Goal: Information Seeking & Learning: Learn about a topic

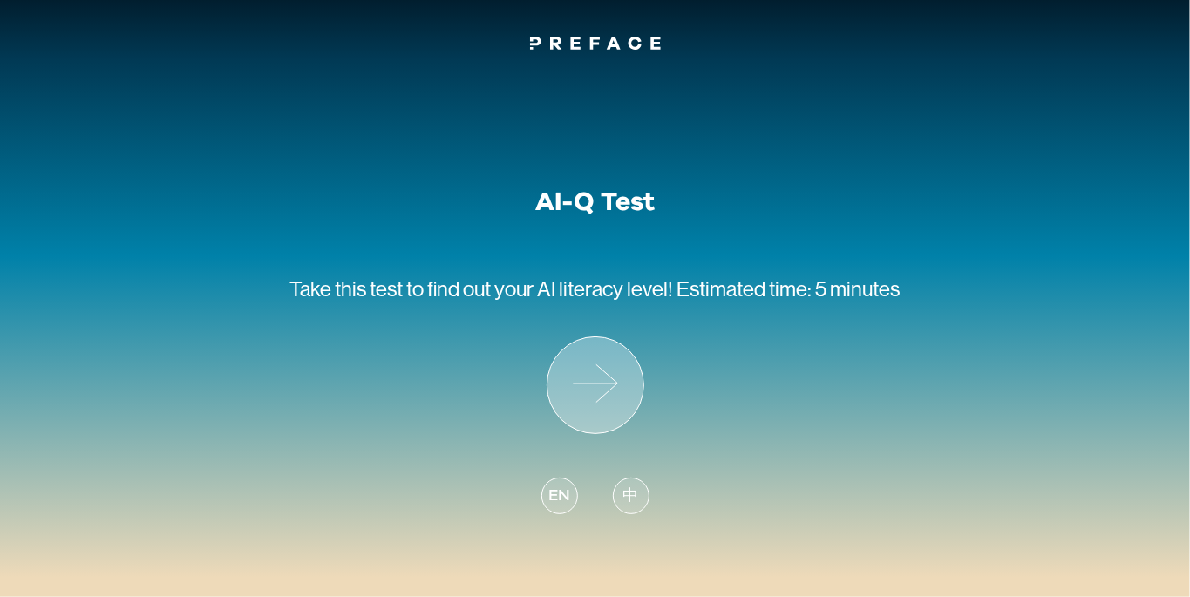
click at [612, 380] on icon at bounding box center [596, 385] width 96 height 96
click at [596, 382] on icon at bounding box center [596, 385] width 96 height 96
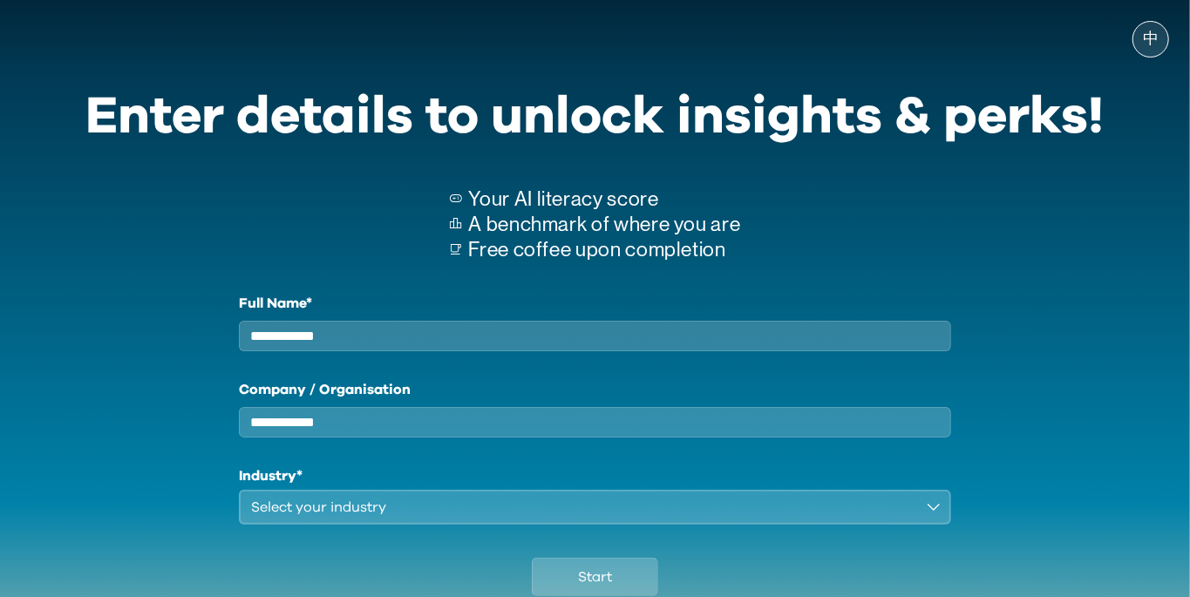
click at [276, 343] on input "Full Name*" at bounding box center [595, 336] width 713 height 31
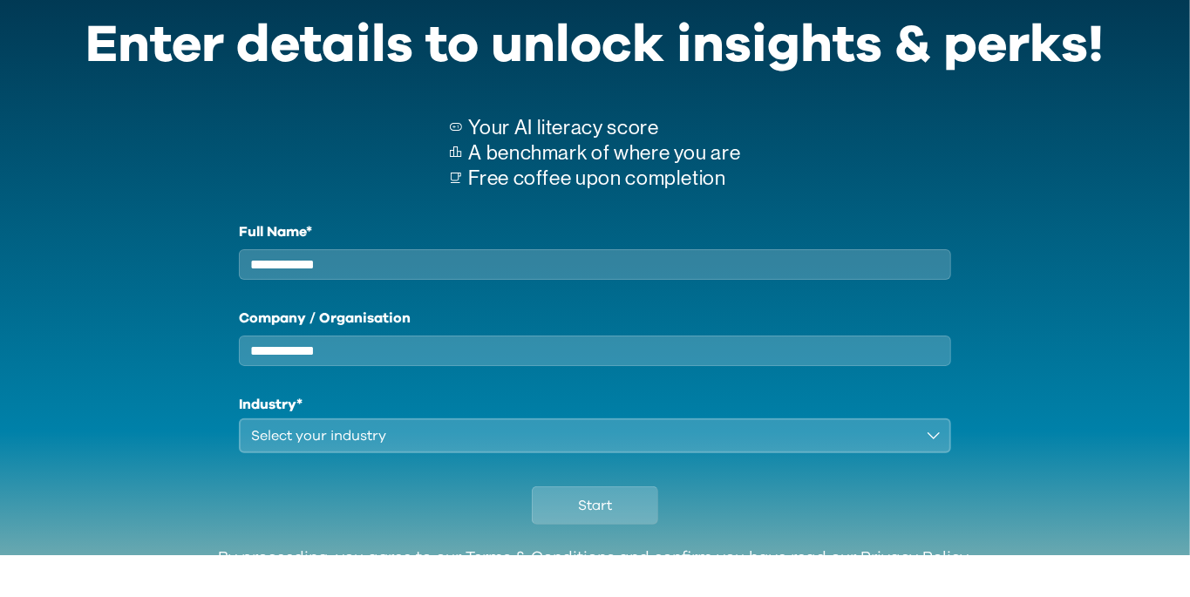
scroll to position [30, 0]
click at [277, 483] on div "Select your industry" at bounding box center [583, 477] width 664 height 21
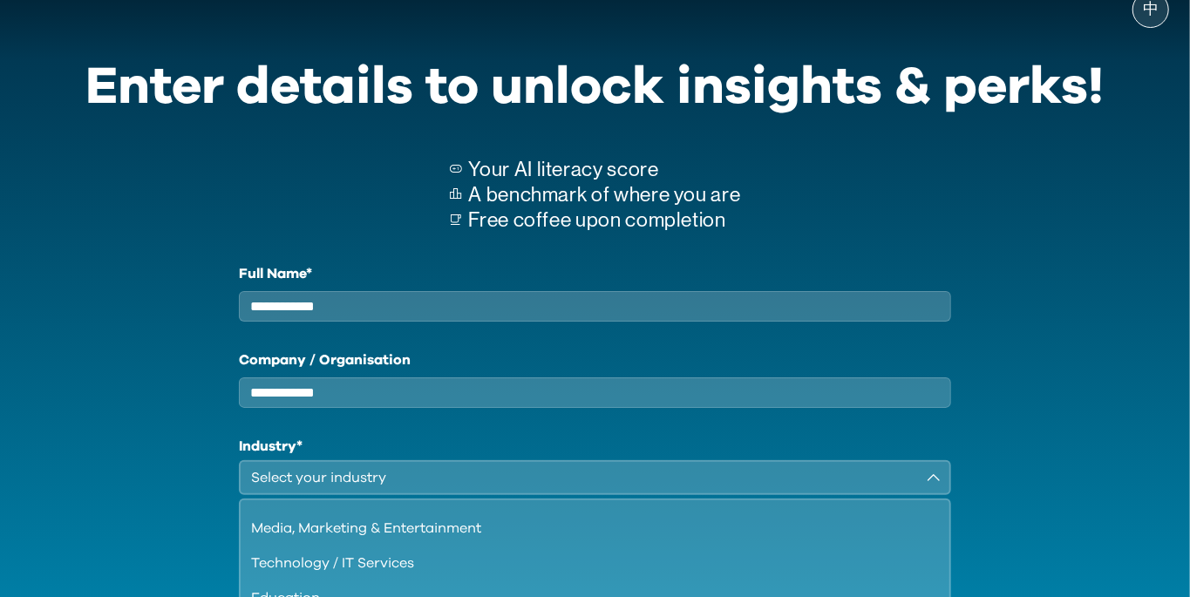
scroll to position [149, 0]
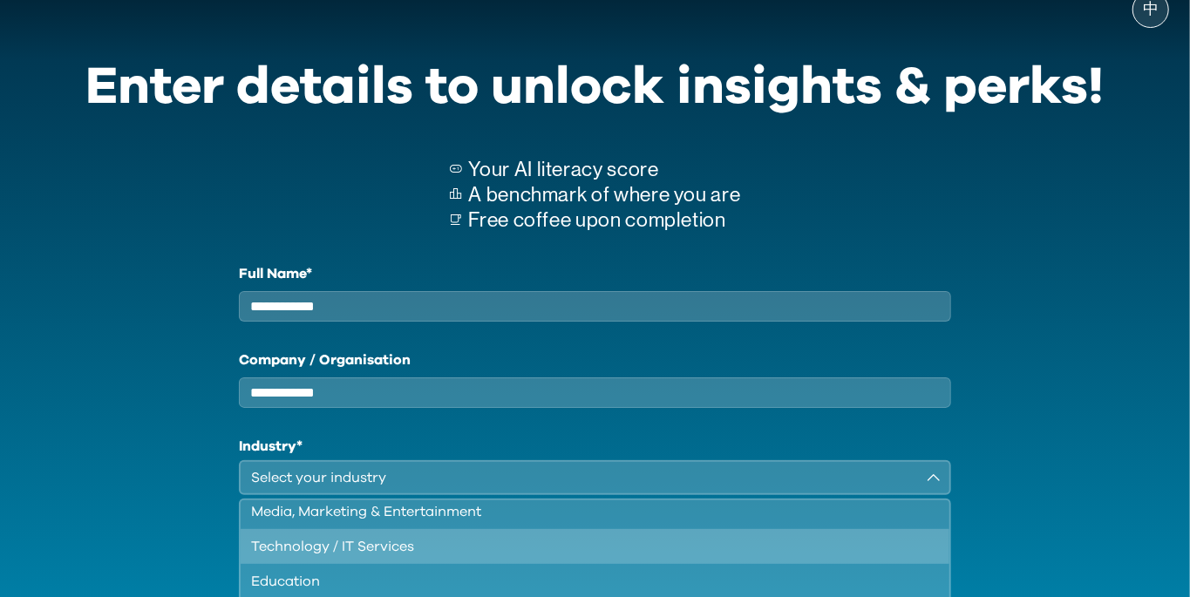
click at [267, 554] on div "Technology / IT Services" at bounding box center [585, 546] width 668 height 21
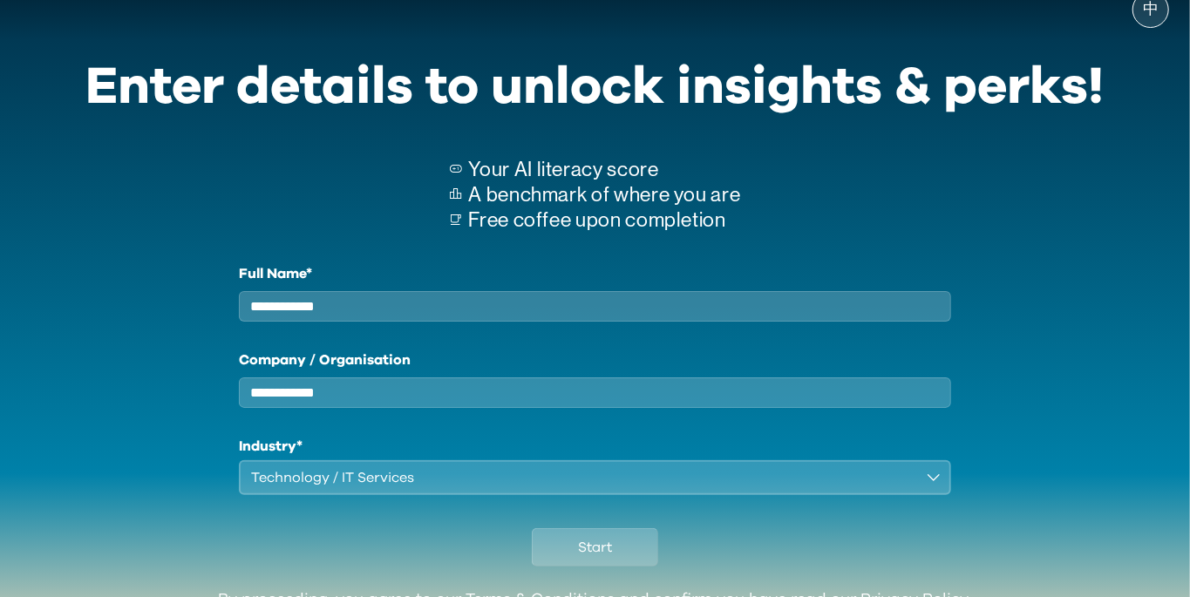
click at [270, 407] on input "Company / Organisation" at bounding box center [595, 393] width 713 height 31
type input "****"
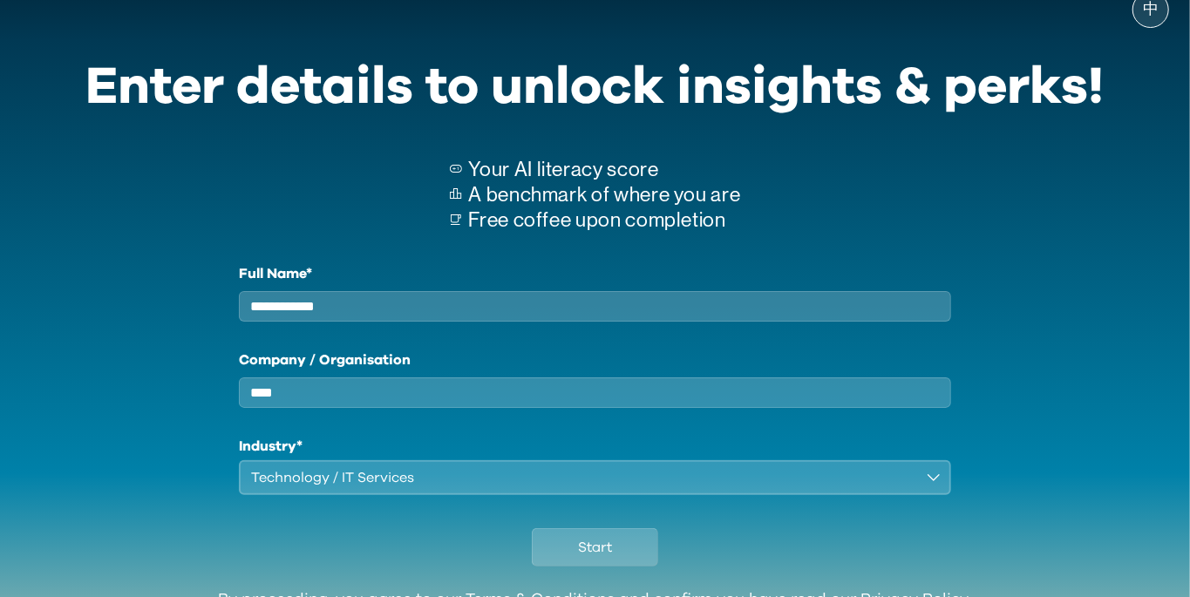
click at [276, 309] on input "Full Name*" at bounding box center [595, 306] width 713 height 31
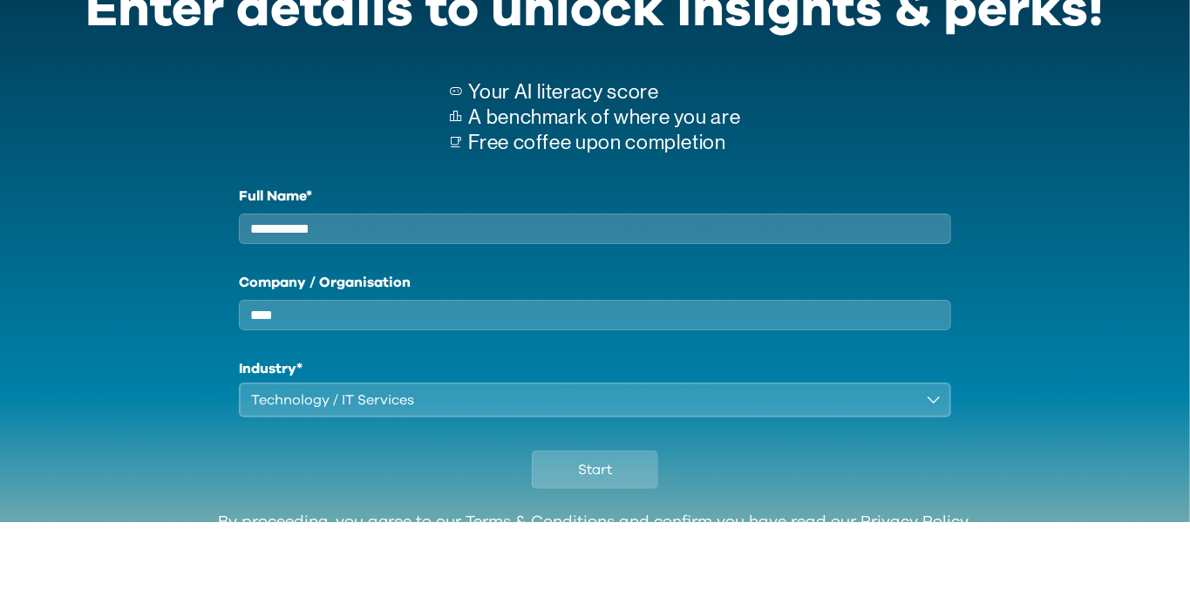
scroll to position [126, 0]
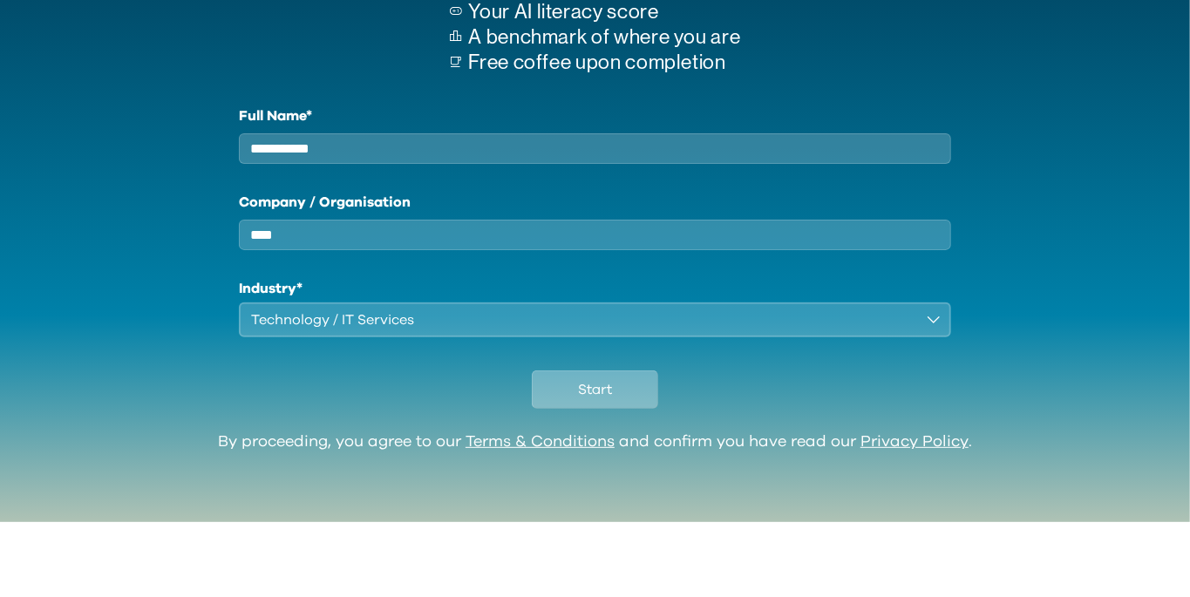
type input "**********"
click at [619, 483] on button "Start" at bounding box center [595, 465] width 126 height 38
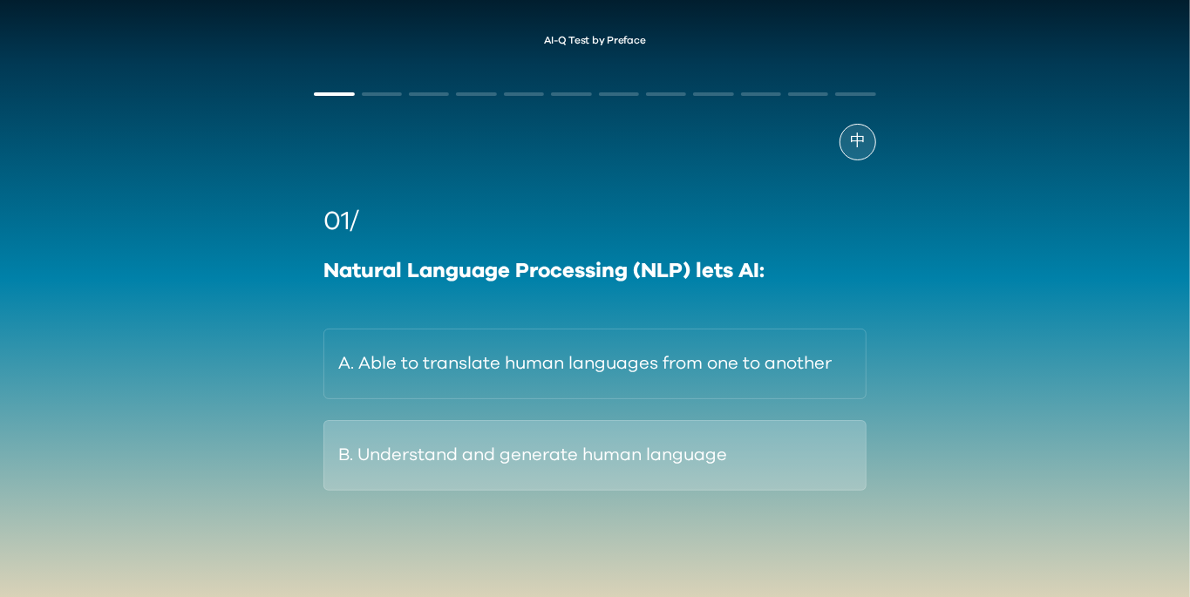
click at [824, 457] on button "B. Understand and generate human language" at bounding box center [594, 455] width 542 height 71
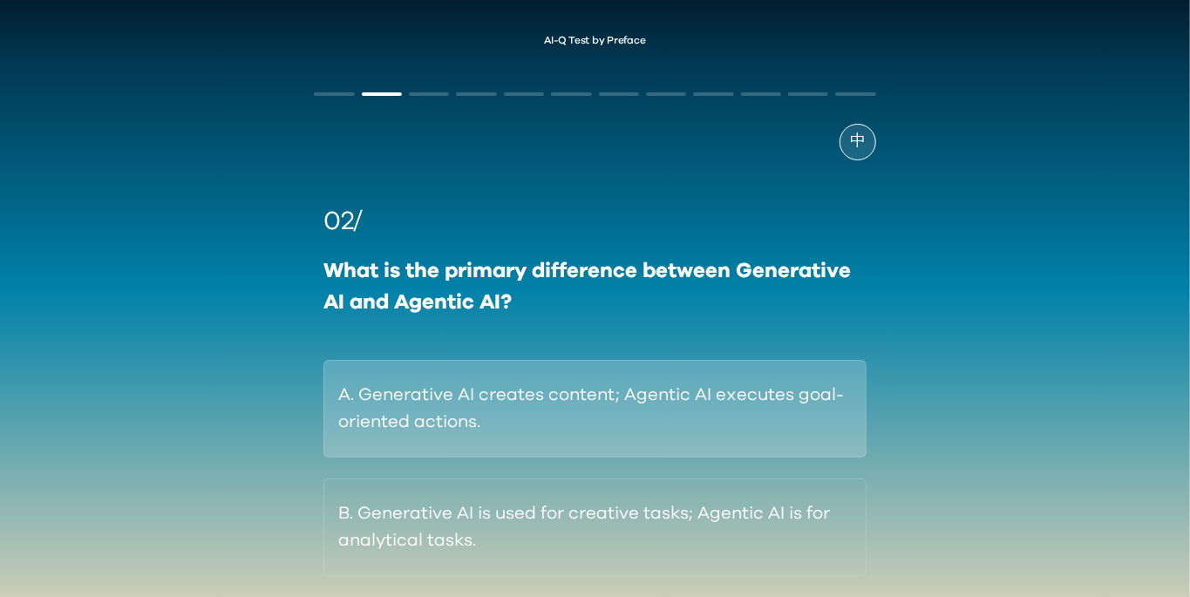
click at [817, 384] on button "A. Generative AI creates content; Agentic AI executes goal-oriented actions." at bounding box center [594, 409] width 542 height 98
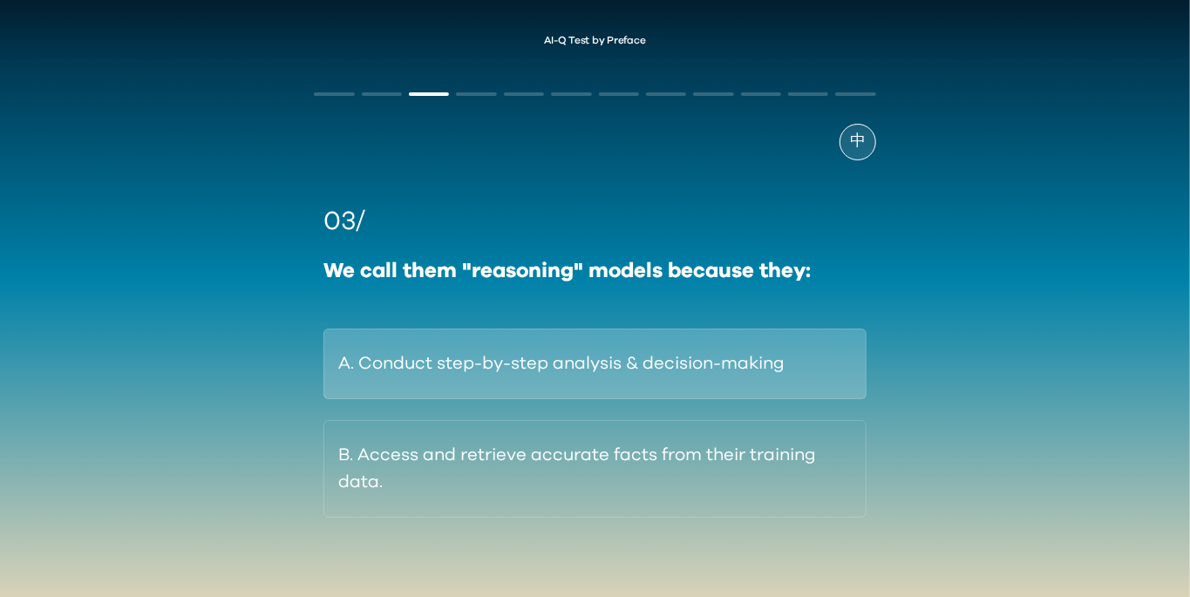
click at [799, 361] on button "A. Conduct step-by-step analysis & decision-making" at bounding box center [594, 364] width 542 height 71
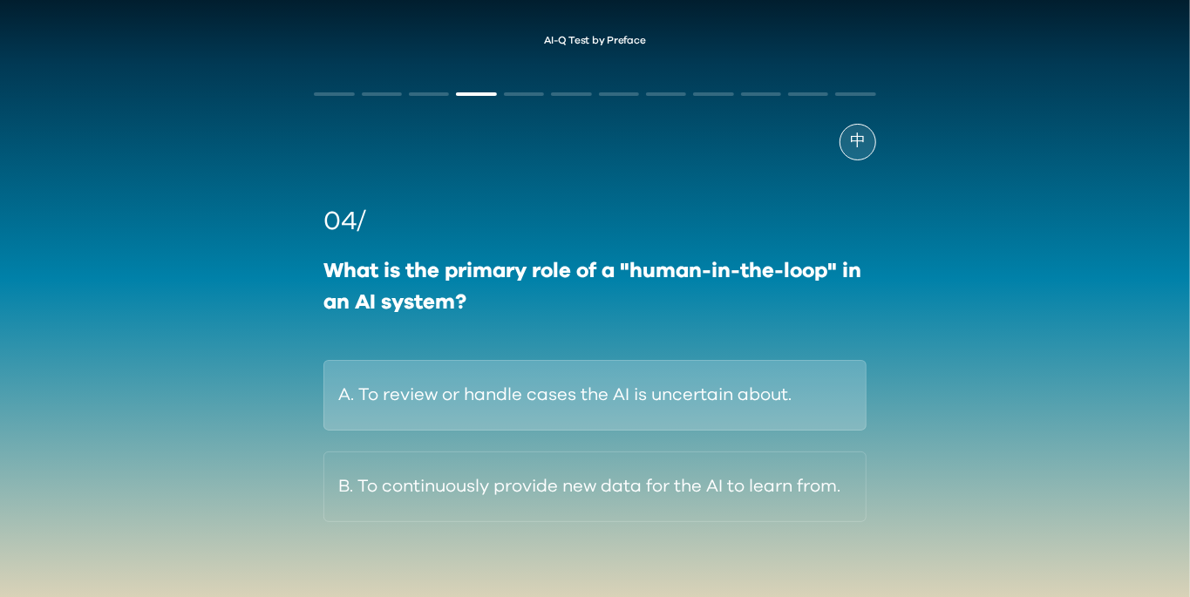
click at [800, 398] on button "A. To review or handle cases the AI is uncertain about." at bounding box center [594, 395] width 542 height 71
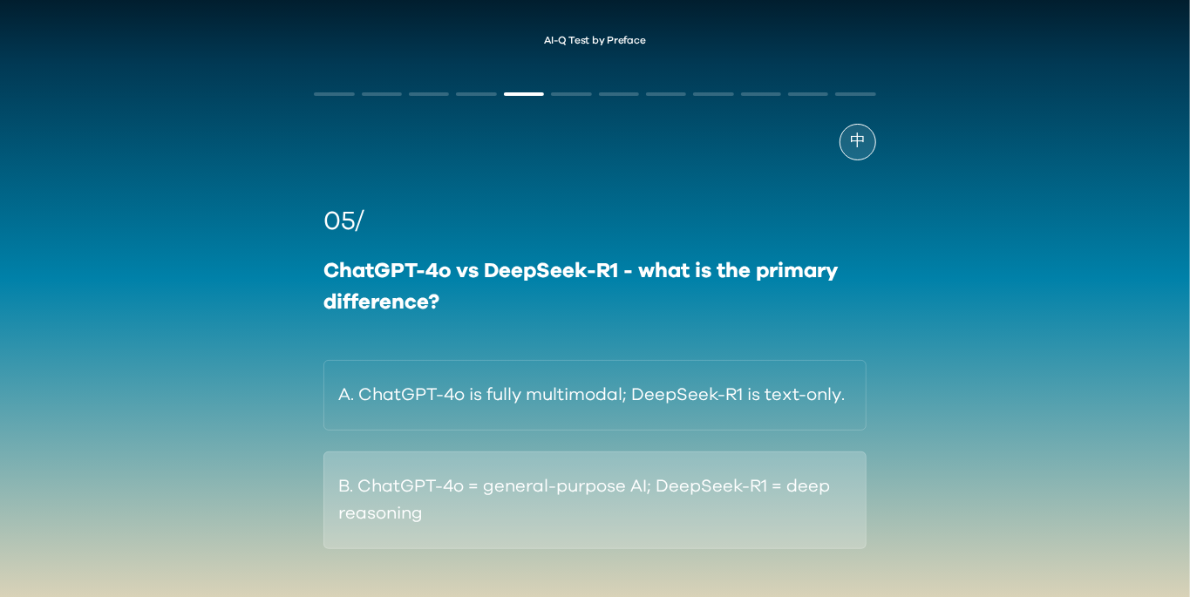
click at [813, 507] on button "B. ChatGPT-4o = general-purpose AI; DeepSeek-R1 = deep reasoning" at bounding box center [594, 501] width 542 height 98
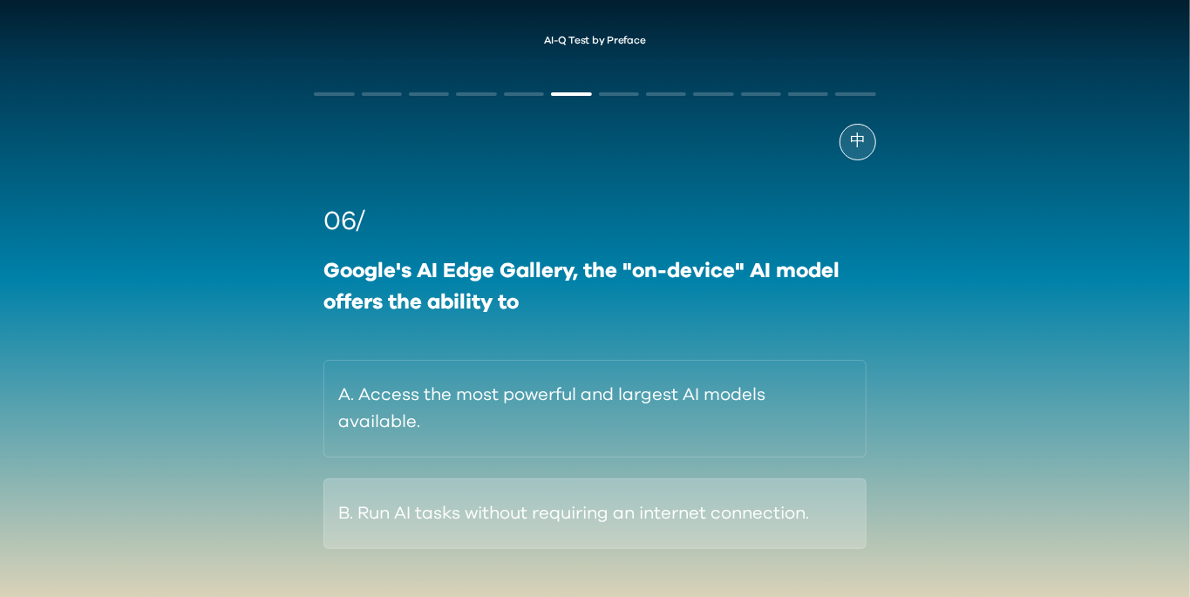
click at [808, 499] on button "B. Run AI tasks without requiring an internet connection." at bounding box center [594, 514] width 542 height 71
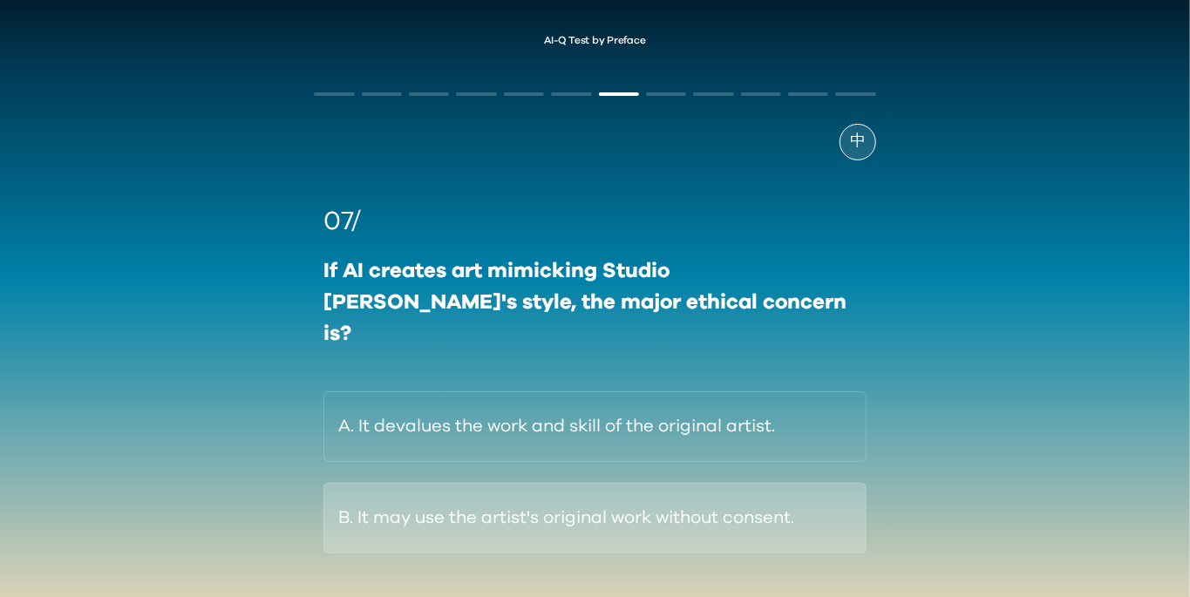
click at [824, 487] on button "B. It may use the artist's original work without consent." at bounding box center [594, 518] width 542 height 71
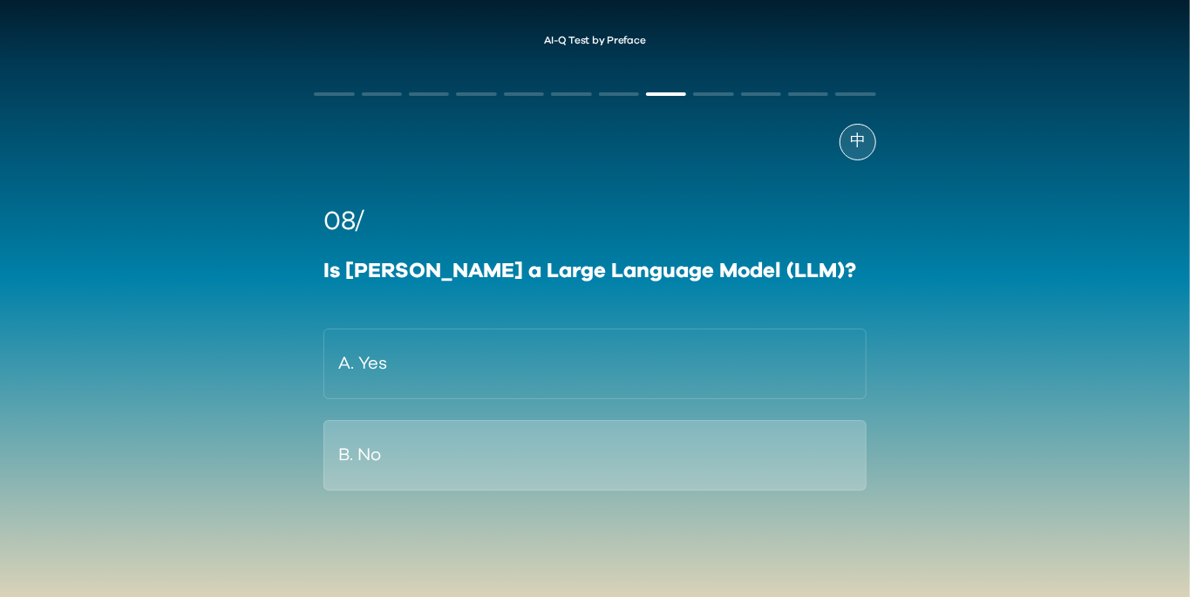
click at [834, 444] on button "B. No" at bounding box center [594, 455] width 542 height 71
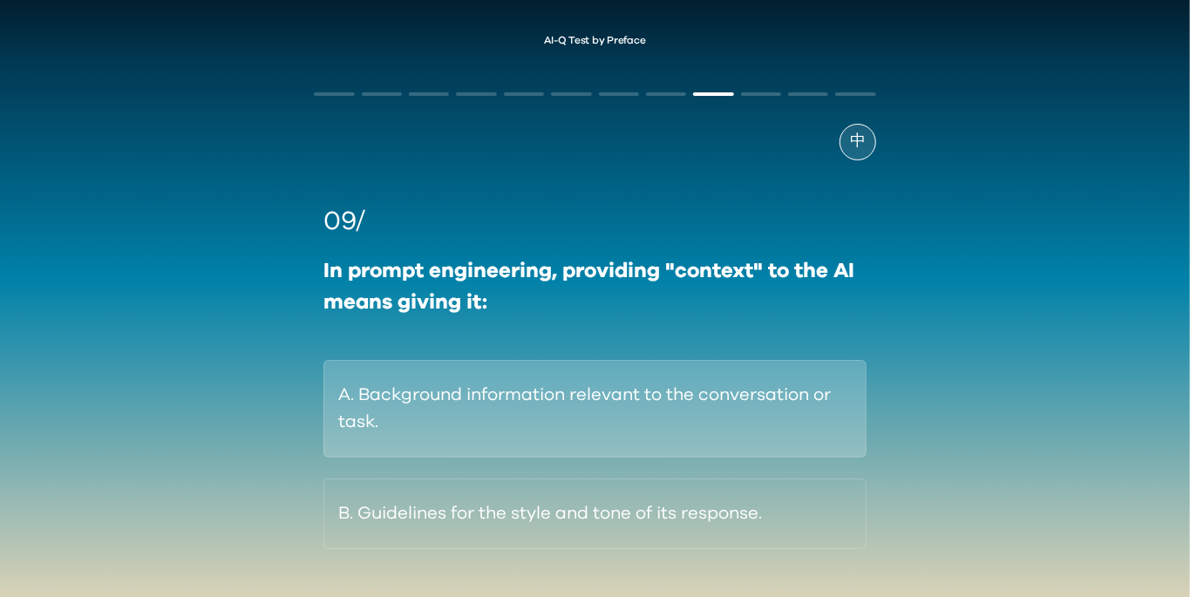
click at [821, 417] on button "A. Background information relevant to the conversation or task." at bounding box center [594, 409] width 542 height 98
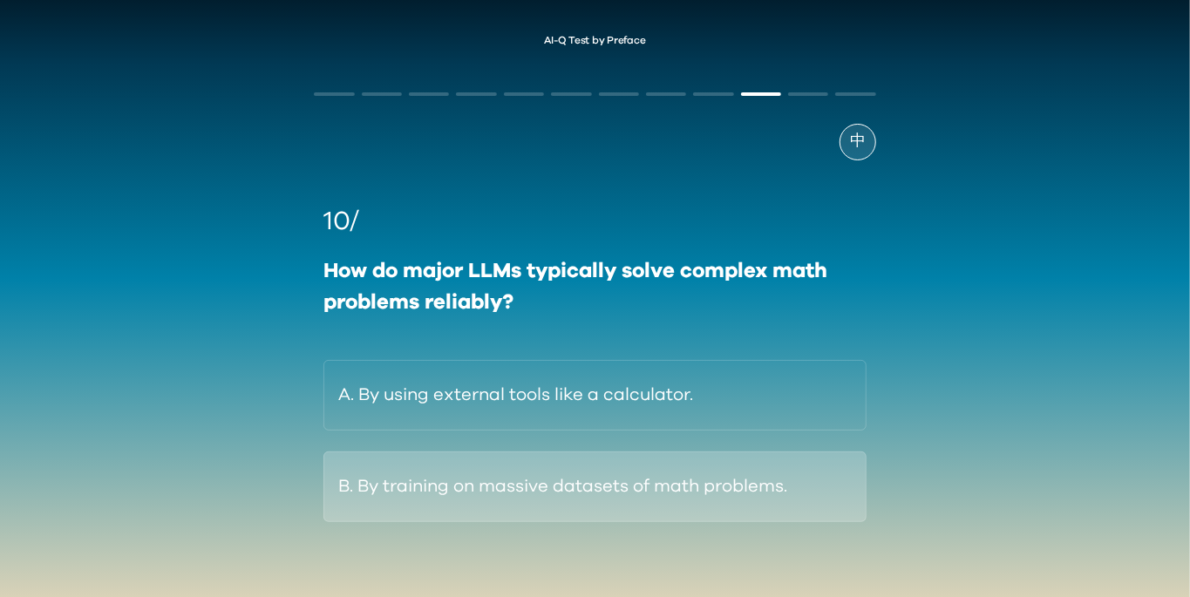
click at [801, 488] on button "B. By training on massive datasets of math problems." at bounding box center [594, 487] width 542 height 71
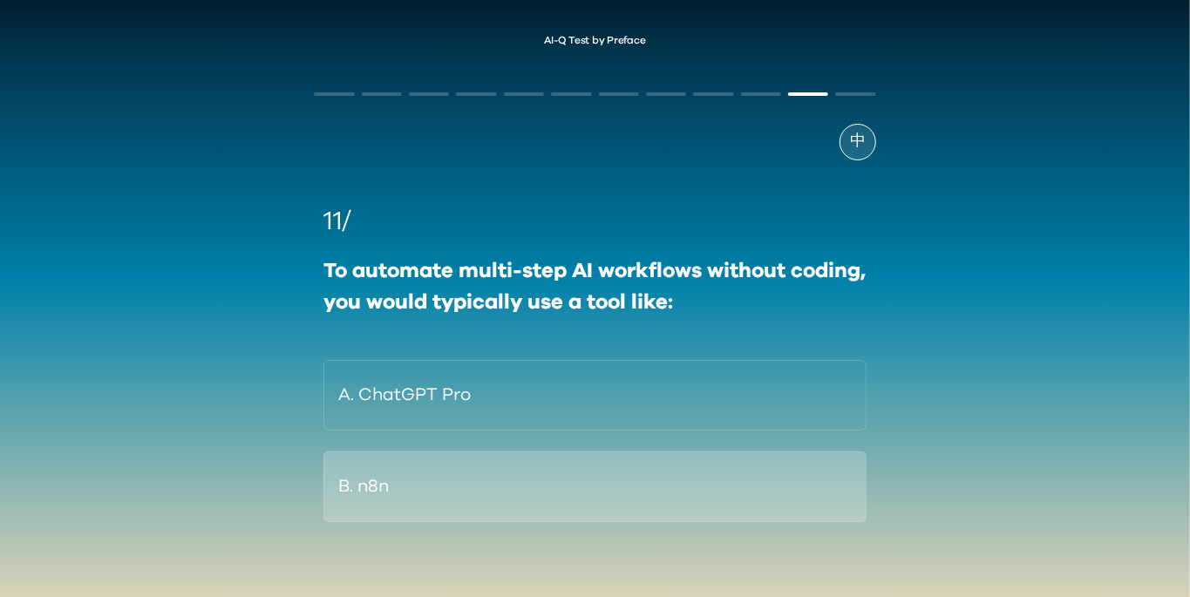
click at [779, 500] on button "B. n8n" at bounding box center [594, 487] width 542 height 71
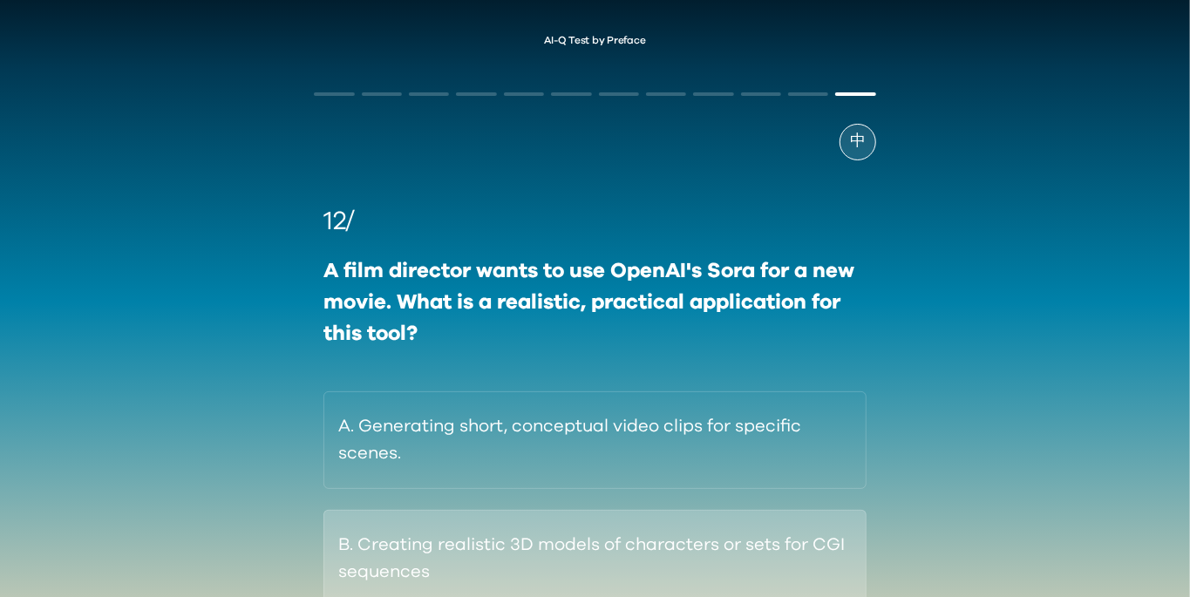
click at [816, 562] on button "B. Creating realistic 3D models of characters or sets for CGI sequences" at bounding box center [594, 559] width 542 height 98
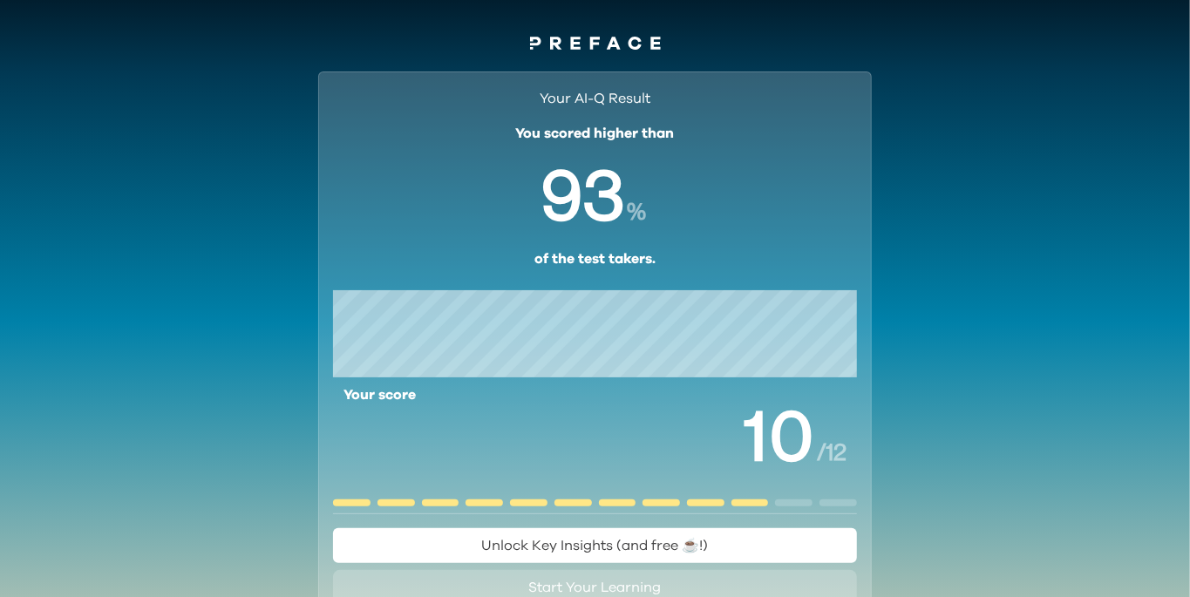
click at [738, 534] on button "Unlock Key Insights (and free ☕️!)" at bounding box center [595, 545] width 524 height 35
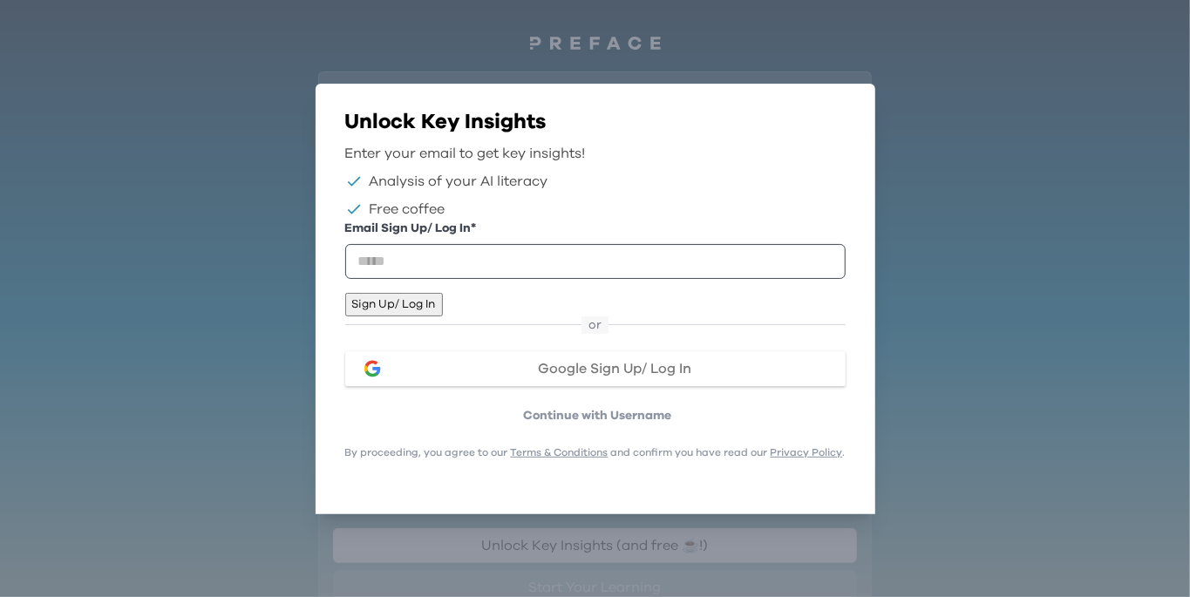
click at [837, 119] on icon "button" at bounding box center [837, 119] width 0 height 0
